Goal: Task Accomplishment & Management: Complete application form

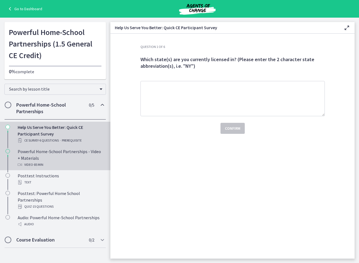
scroll to position [68, 0]
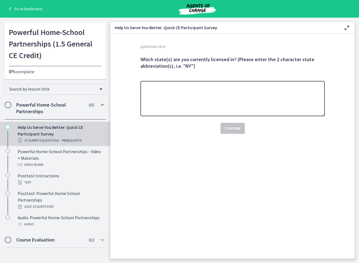
click at [246, 116] on textarea at bounding box center [232, 98] width 184 height 35
type textarea "**"
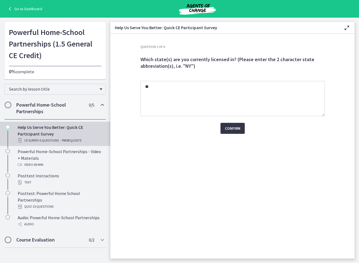
click at [240, 132] on span "Confirm" at bounding box center [232, 128] width 15 height 7
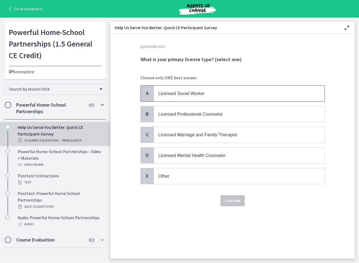
click at [196, 96] on span "Licensed Social Worker" at bounding box center [181, 93] width 46 height 5
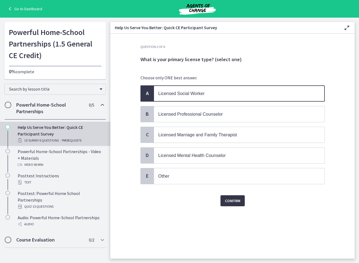
click at [240, 204] on span "Confirm" at bounding box center [232, 201] width 15 height 7
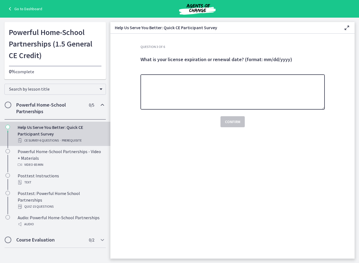
click at [204, 110] on textarea at bounding box center [232, 91] width 184 height 35
type textarea "**********"
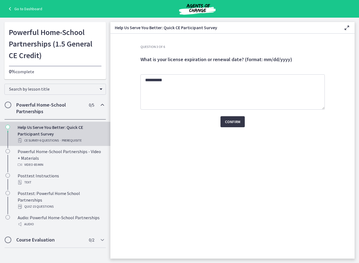
click at [240, 125] on span "Confirm" at bounding box center [232, 122] width 15 height 7
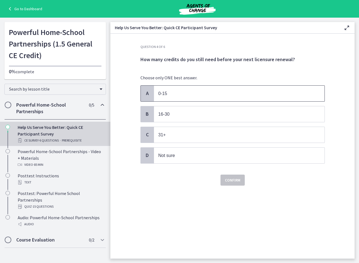
click at [197, 97] on p "0-15" at bounding box center [233, 93] width 151 height 7
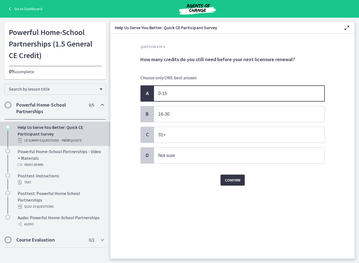
click at [238, 186] on button "Confirm" at bounding box center [232, 180] width 24 height 11
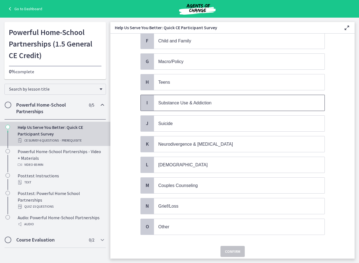
scroll to position [193, 0]
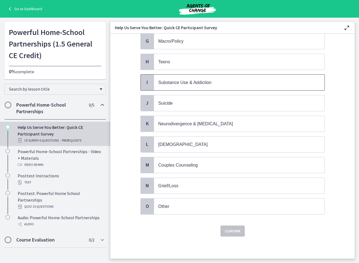
click at [212, 85] on span "Substance Use & Addiction" at bounding box center [184, 82] width 53 height 5
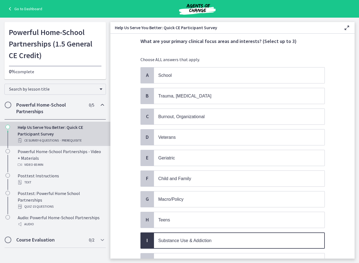
scroll to position [28, 0]
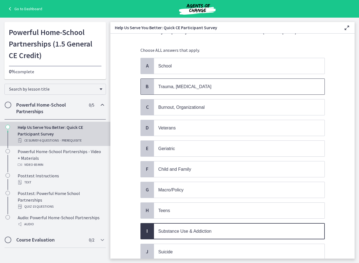
click at [200, 89] on span "Trauma, [MEDICAL_DATA]" at bounding box center [184, 86] width 53 height 5
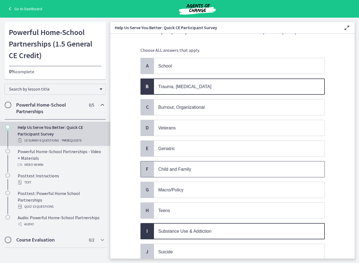
click at [189, 172] on span "Child and Family" at bounding box center [174, 169] width 33 height 5
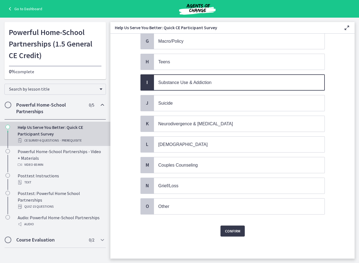
scroll to position [289, 0]
click at [240, 228] on span "Confirm" at bounding box center [232, 231] width 15 height 7
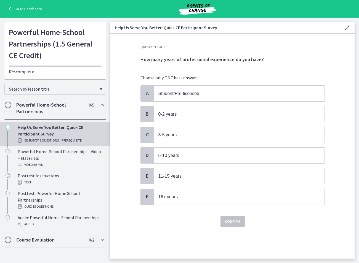
scroll to position [0, 0]
click at [183, 138] on p "3-5 years" at bounding box center [233, 135] width 151 height 7
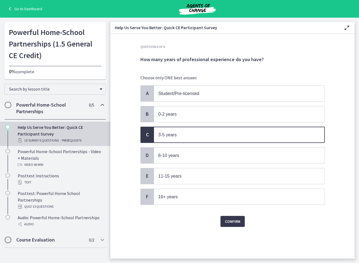
scroll to position [54, 0]
click at [240, 218] on span "Confirm" at bounding box center [232, 221] width 15 height 7
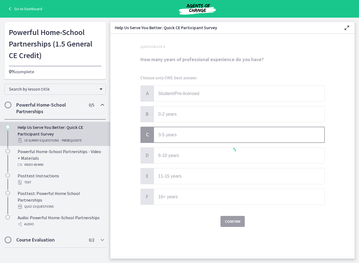
scroll to position [0, 0]
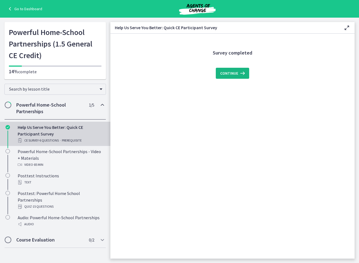
click at [238, 77] on span "Continue" at bounding box center [229, 73] width 18 height 7
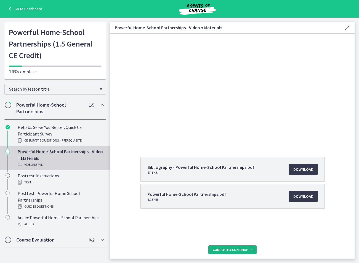
click at [248, 248] on span "Complete & continue" at bounding box center [230, 250] width 35 height 4
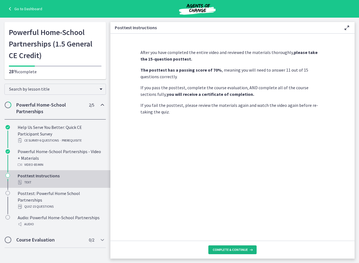
click at [248, 248] on span "Complete & continue" at bounding box center [230, 250] width 35 height 4
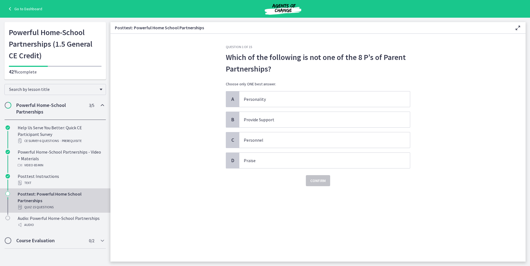
scroll to position [66, 0]
